Goal: Check status: Check status

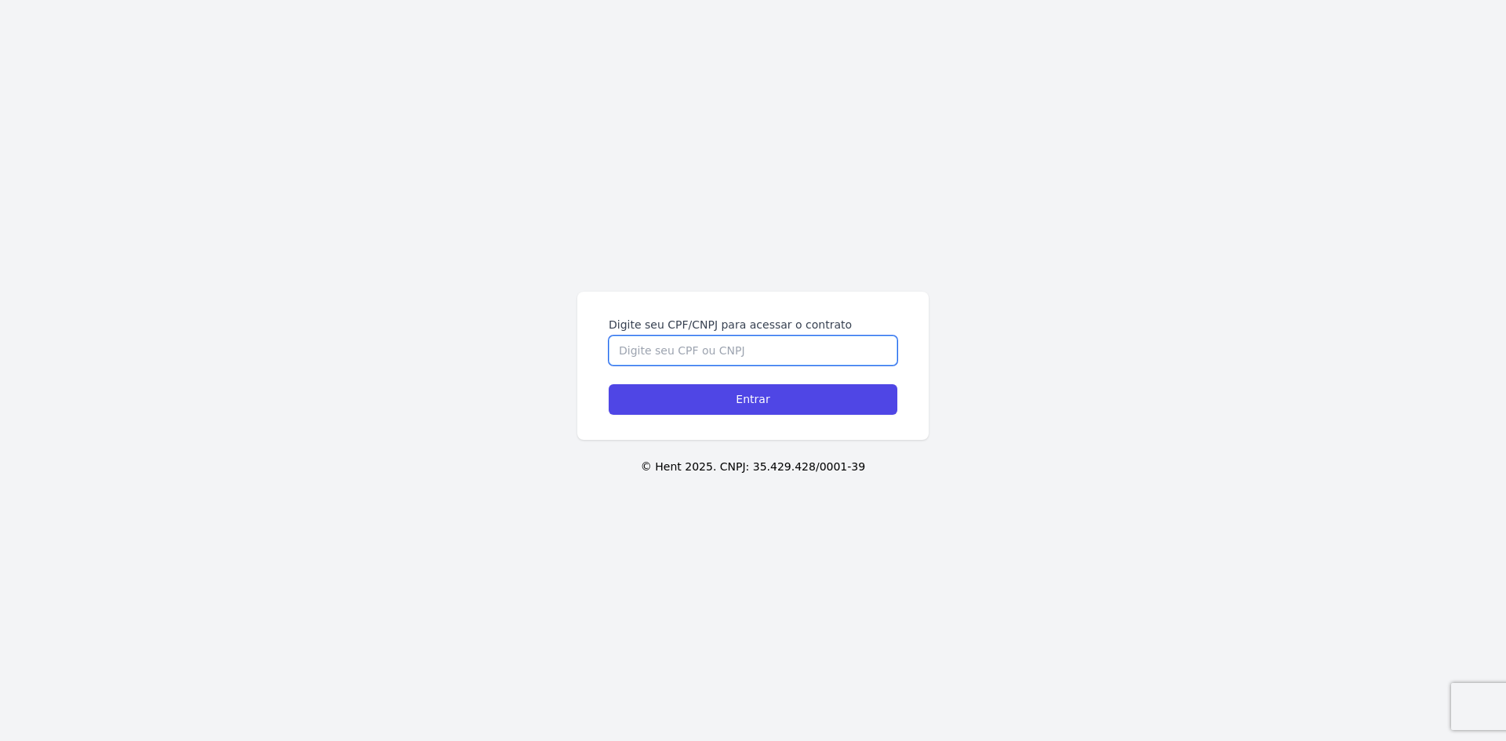
click at [640, 362] on input "Digite seu CPF/CNPJ para acessar o contrato" at bounding box center [753, 351] width 289 height 30
type input "08811752426"
click at [609, 384] on input "Entrar" at bounding box center [753, 399] width 289 height 31
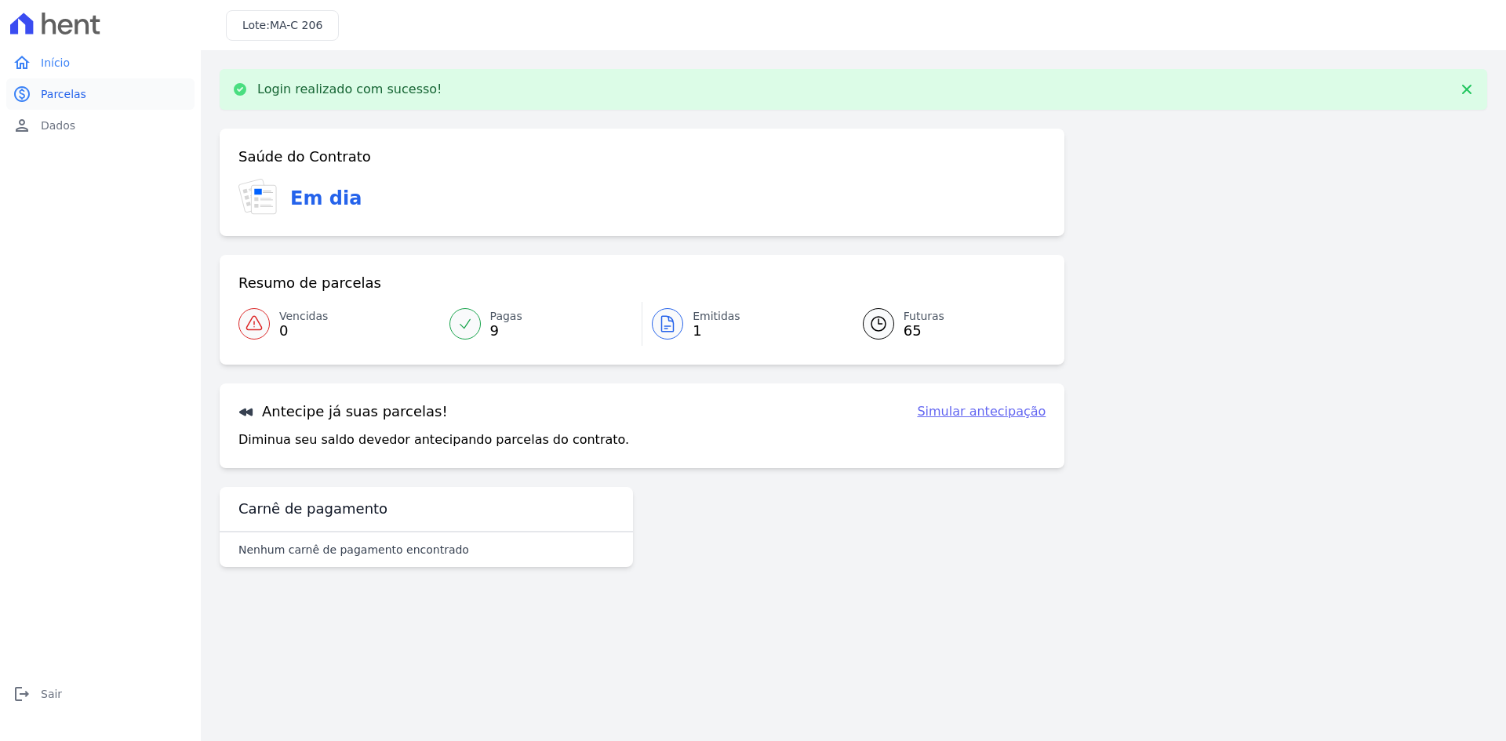
click at [86, 104] on link "paid Parcelas" at bounding box center [100, 93] width 188 height 31
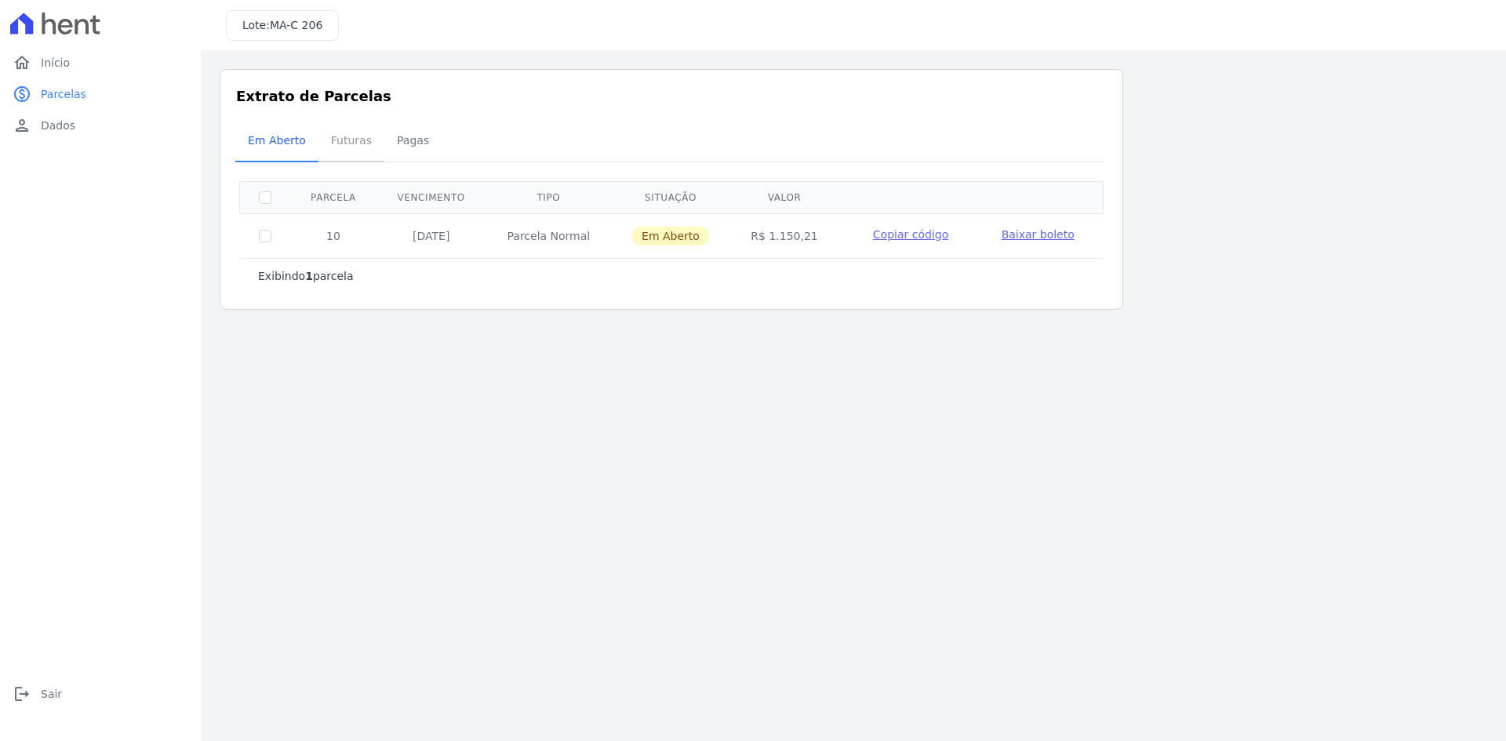
click at [353, 156] on span "Futuras" at bounding box center [352, 140] width 60 height 31
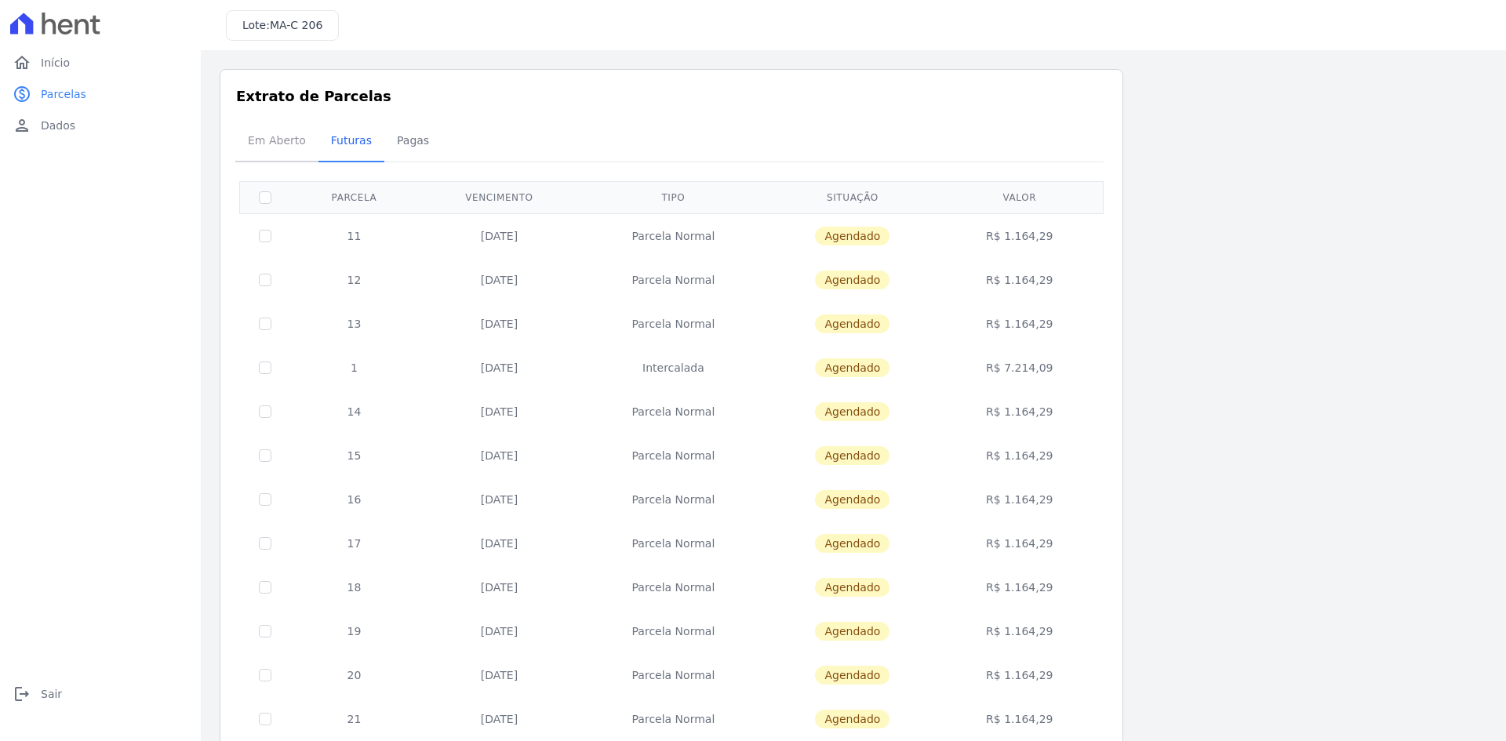
click at [269, 129] on span "Em Aberto" at bounding box center [277, 140] width 77 height 31
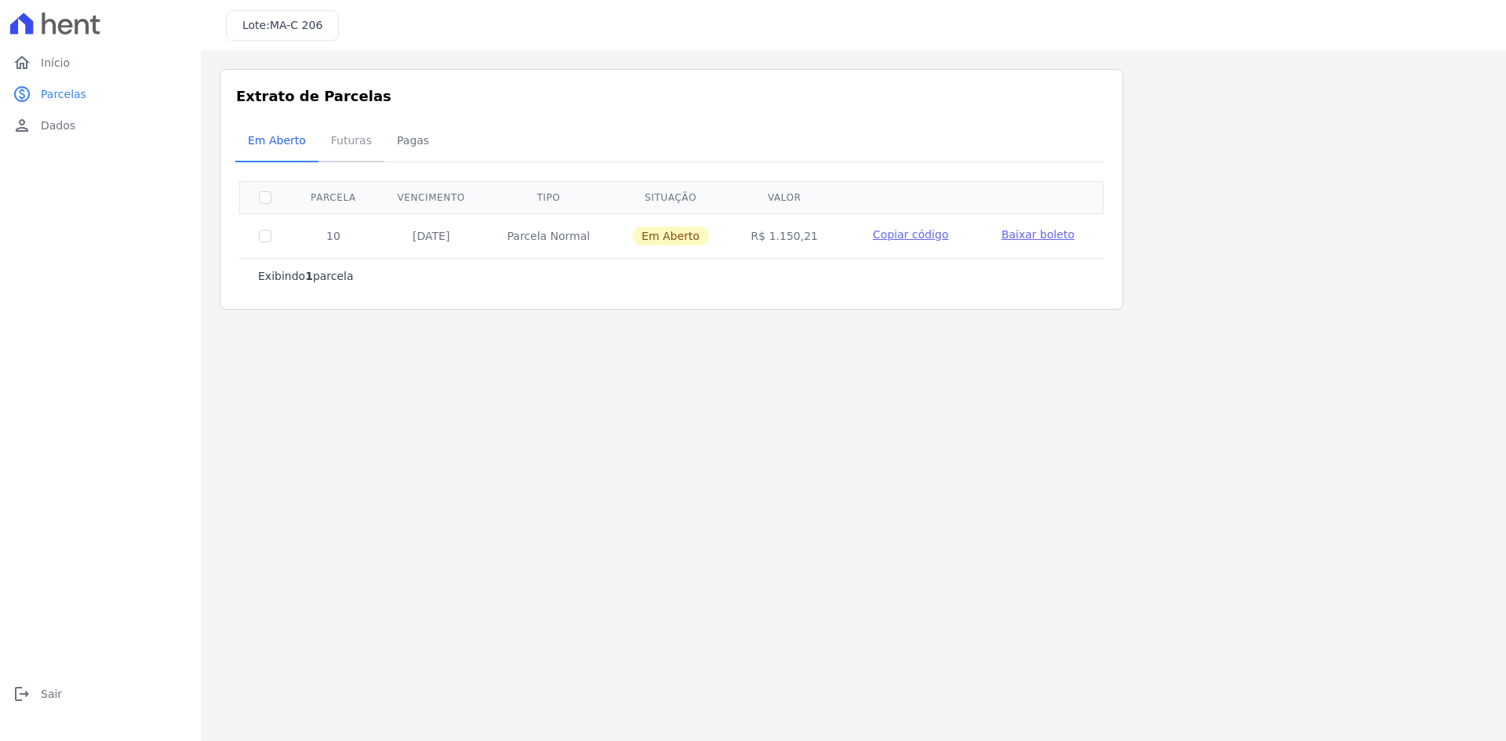
click at [352, 137] on span "Futuras" at bounding box center [352, 140] width 60 height 31
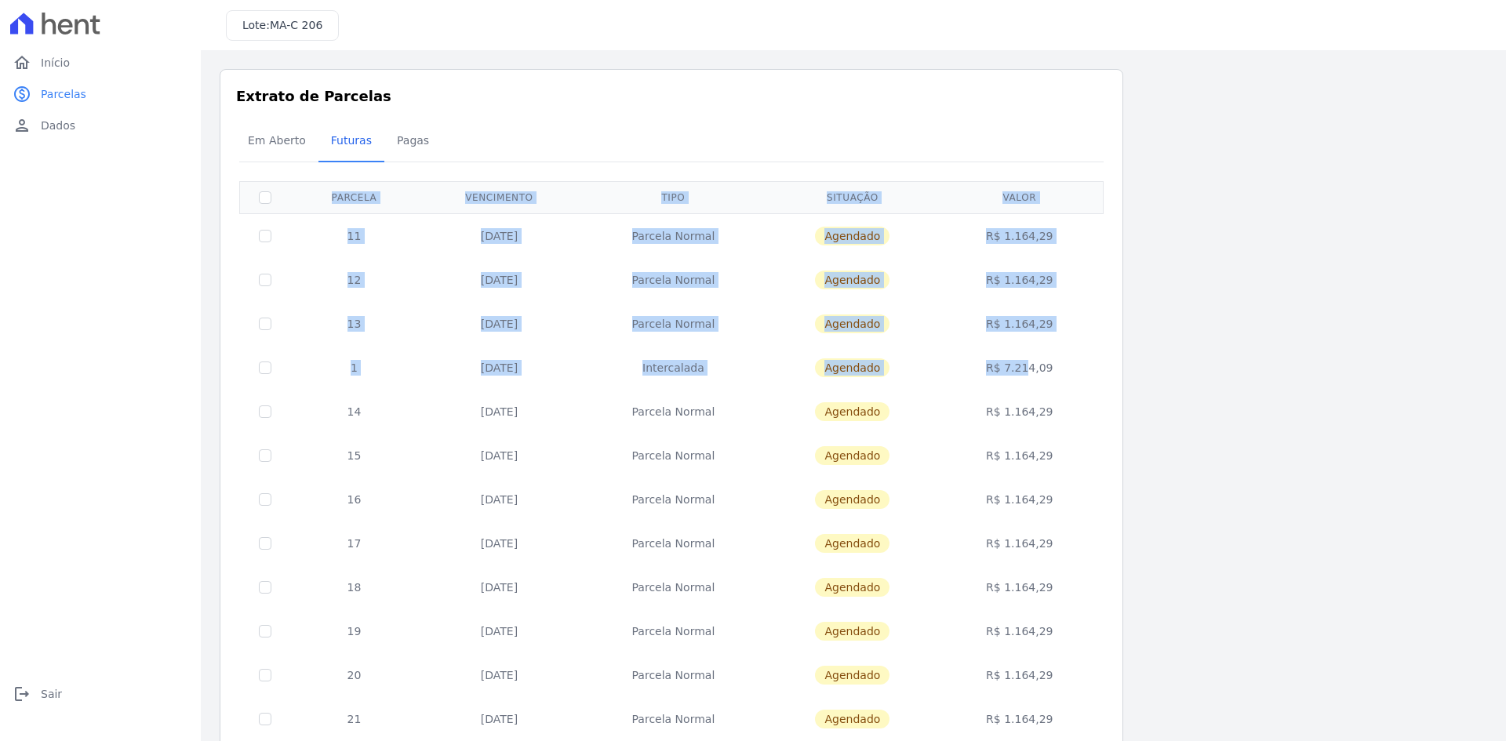
drag, startPoint x: 1010, startPoint y: 366, endPoint x: 1114, endPoint y: 366, distance: 104.3
click at [1114, 366] on div "Extrato de Parcelas Em [GEOGRAPHIC_DATA] Futuras [GEOGRAPHIC_DATA] 0 selecionad…" at bounding box center [672, 617] width 904 height 1096
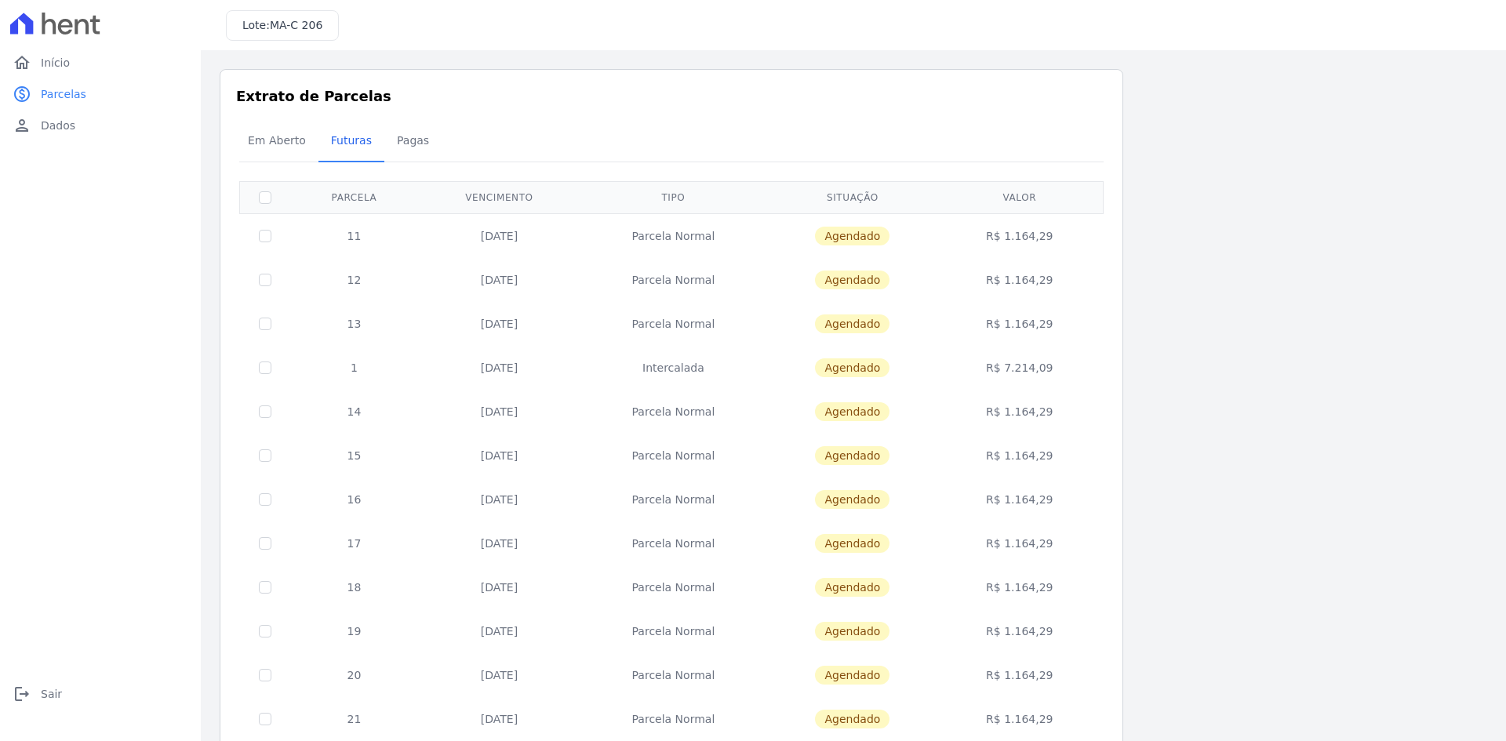
drag, startPoint x: 1133, startPoint y: 350, endPoint x: 1095, endPoint y: 351, distance: 37.7
click at [1132, 350] on div "Listagem de parcelas Baixar PDF Extrato de Parcelas Em [GEOGRAPHIC_DATA] Futura…" at bounding box center [854, 617] width 1268 height 1096
click at [421, 147] on span "Pagas" at bounding box center [413, 140] width 51 height 31
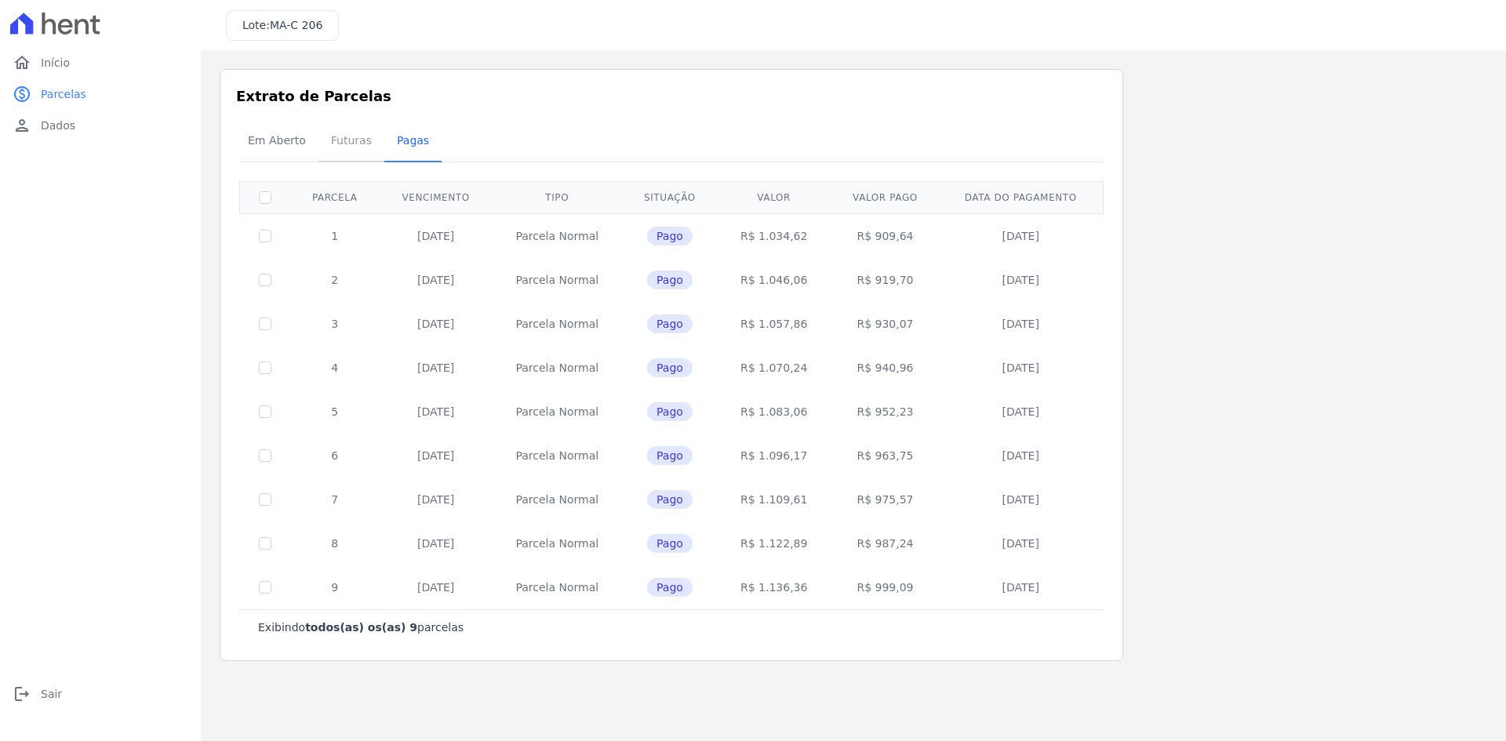
click at [361, 149] on span "Futuras" at bounding box center [352, 140] width 60 height 31
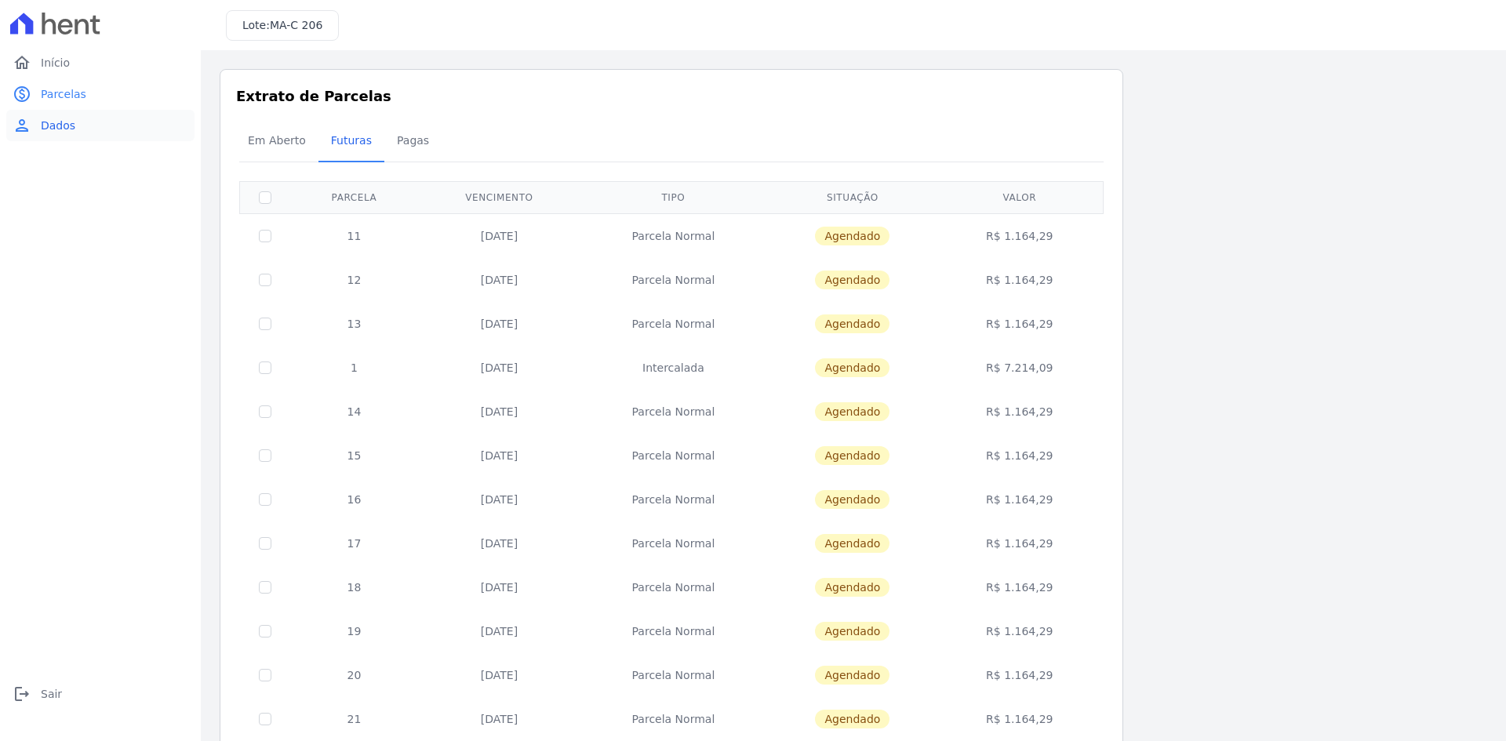
click at [177, 132] on link "person Dados" at bounding box center [100, 125] width 188 height 31
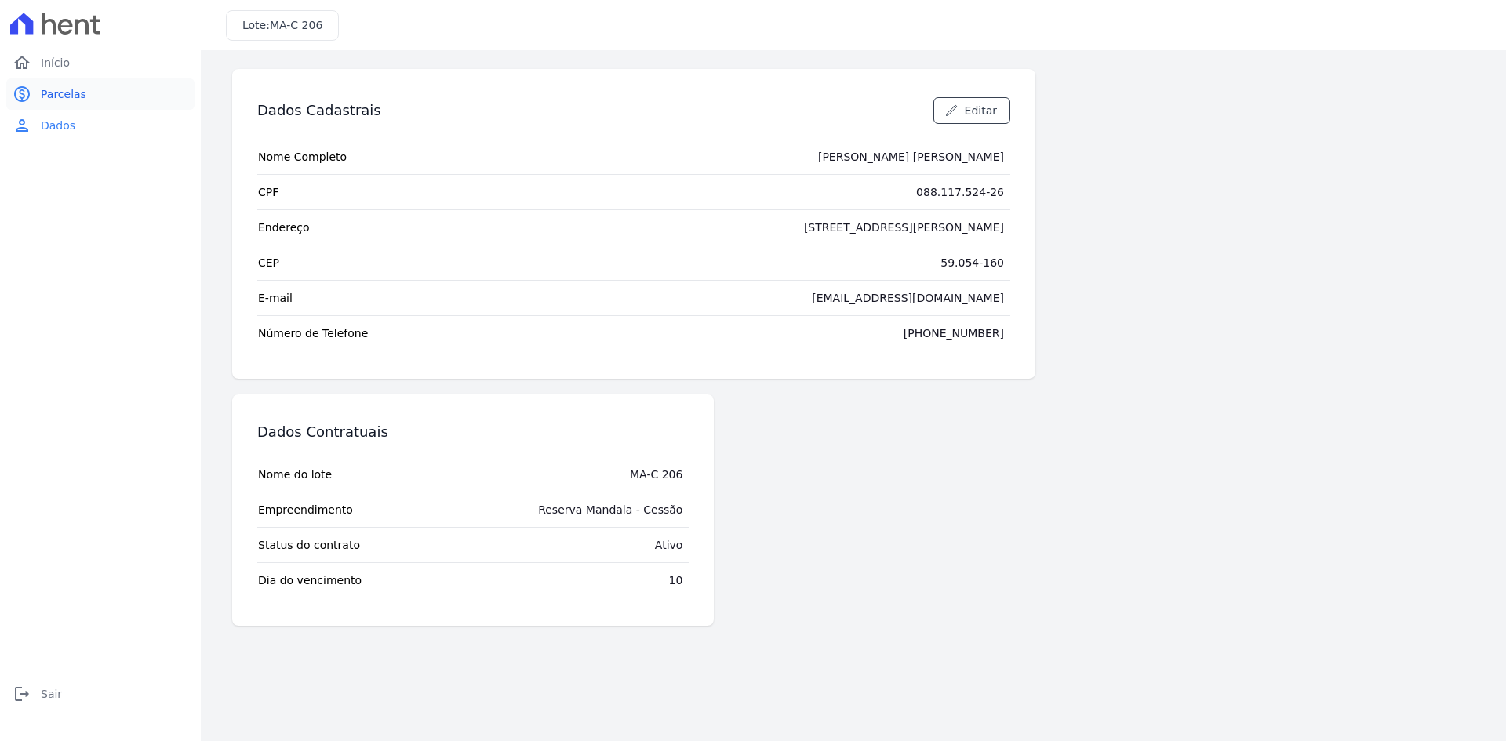
click at [104, 100] on link "paid Parcelas" at bounding box center [100, 93] width 188 height 31
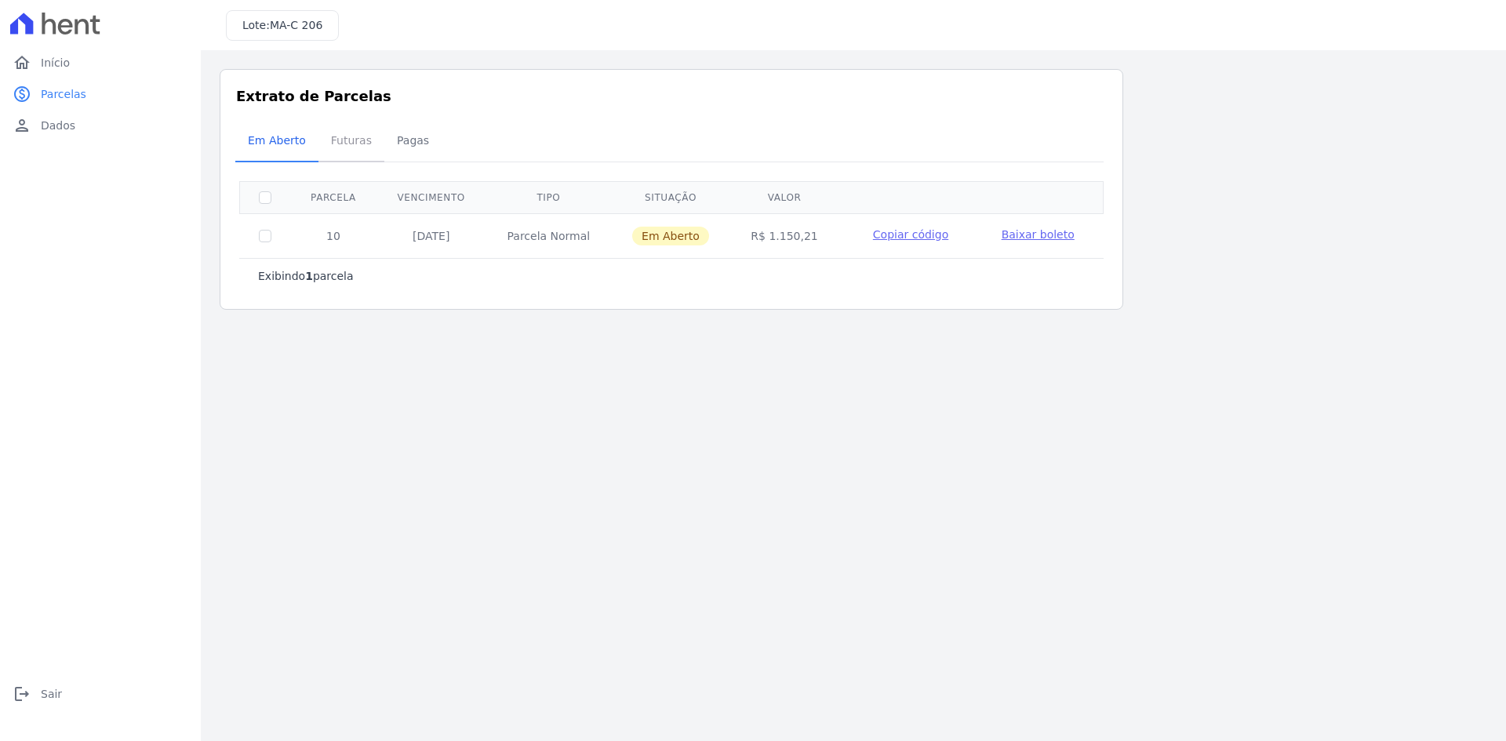
click at [364, 134] on span "Futuras" at bounding box center [352, 140] width 60 height 31
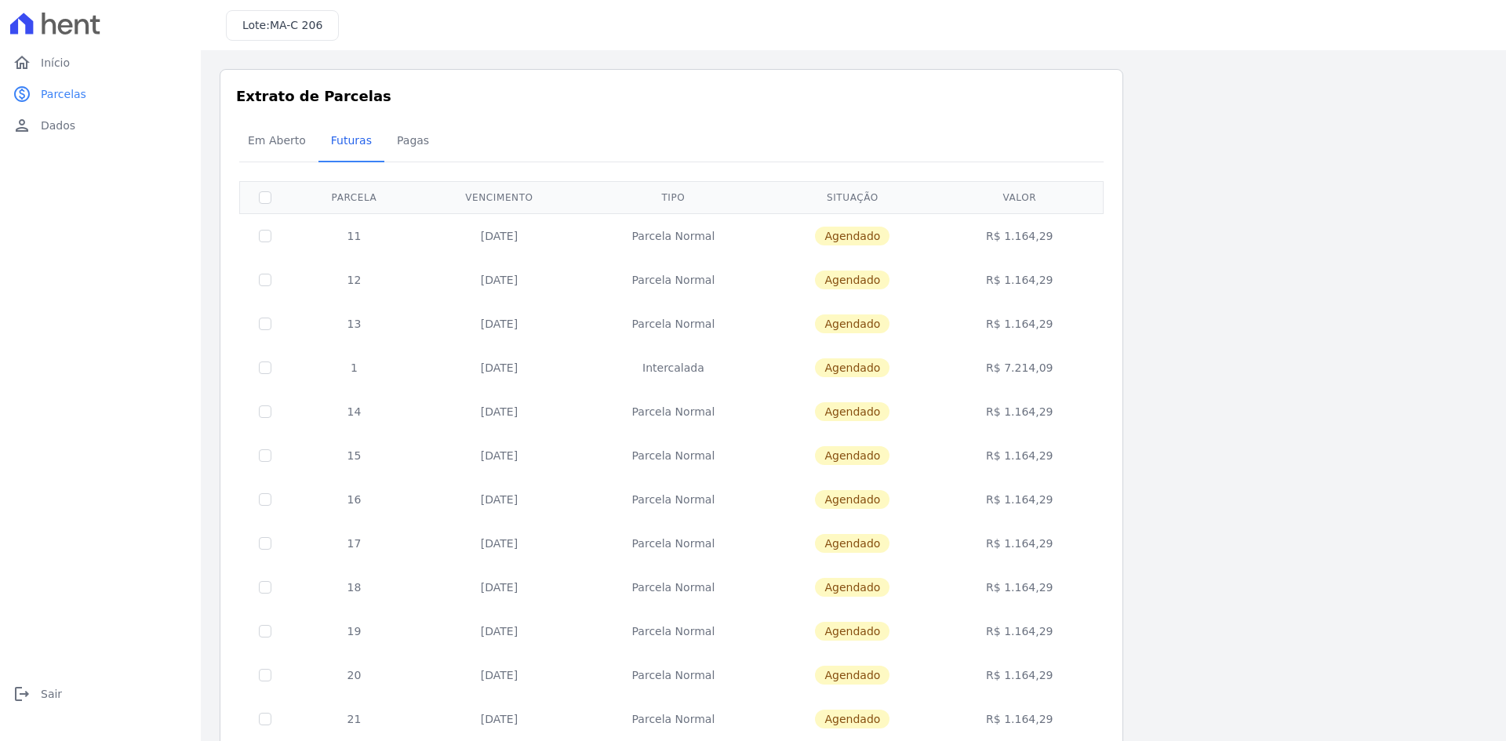
drag, startPoint x: 1055, startPoint y: 366, endPoint x: 1011, endPoint y: 370, distance: 44.1
click at [1011, 370] on td "R$ 7.214,09" at bounding box center [1020, 368] width 162 height 44
copy td "7.214,09"
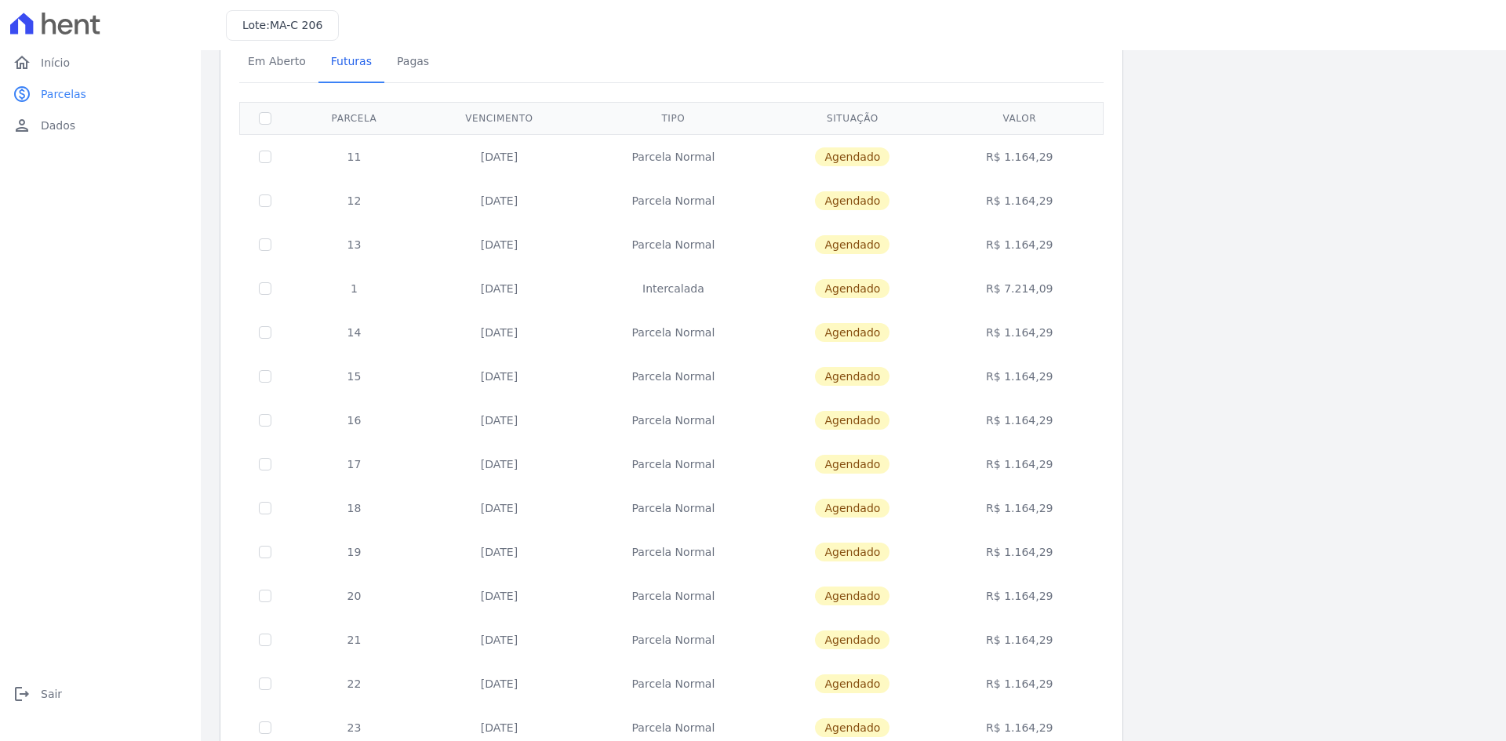
scroll to position [78, 0]
click at [1116, 269] on div "Extrato de Parcelas Em [GEOGRAPHIC_DATA] Futuras [GEOGRAPHIC_DATA] 0 selecionad…" at bounding box center [672, 539] width 904 height 1096
drag, startPoint x: 1012, startPoint y: 289, endPoint x: 1056, endPoint y: 291, distance: 44.0
click at [1056, 291] on td "R$ 7.214,09" at bounding box center [1020, 290] width 162 height 44
copy td "7.214,09"
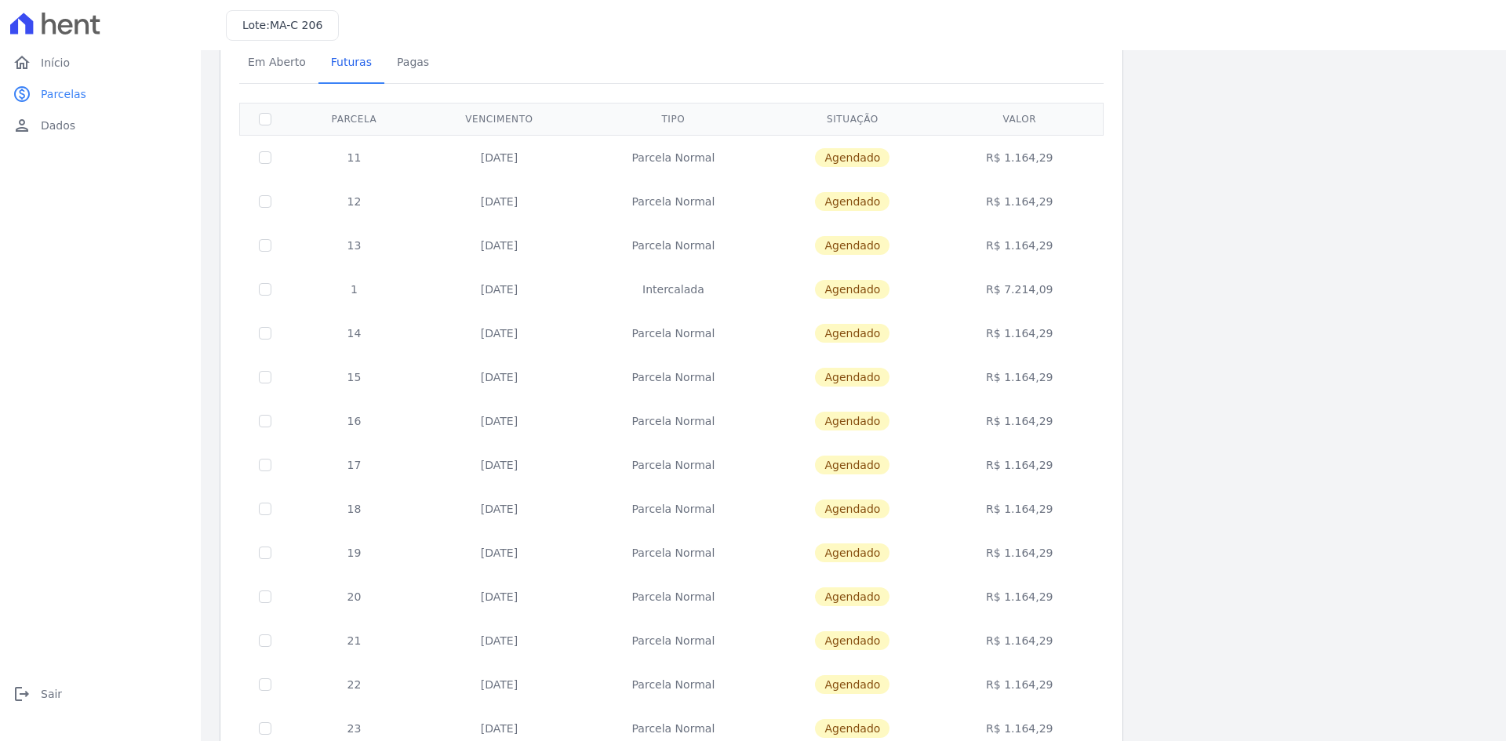
click at [1186, 354] on div "Listagem de parcelas Baixar PDF Extrato de Parcelas Em [GEOGRAPHIC_DATA] Futura…" at bounding box center [854, 539] width 1268 height 1096
